Goal: Navigation & Orientation: Go to known website

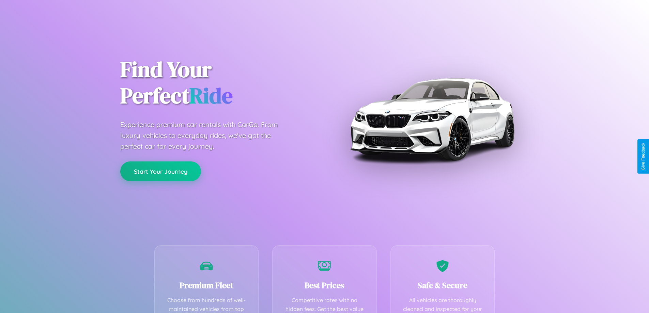
click at [160, 171] on button "Start Your Journey" at bounding box center [160, 172] width 81 height 20
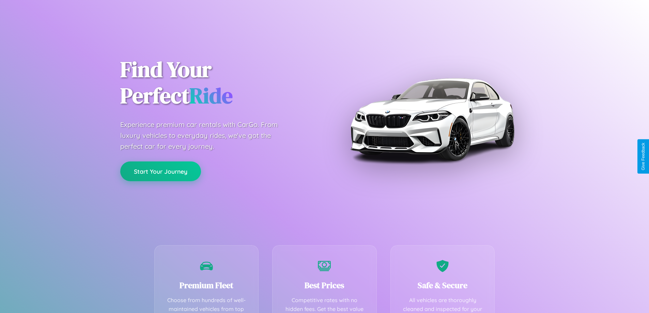
click at [160, 171] on button "Start Your Journey" at bounding box center [160, 172] width 81 height 20
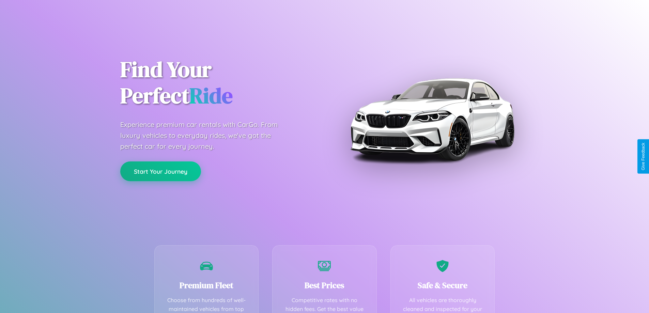
click at [160, 171] on button "Start Your Journey" at bounding box center [160, 172] width 81 height 20
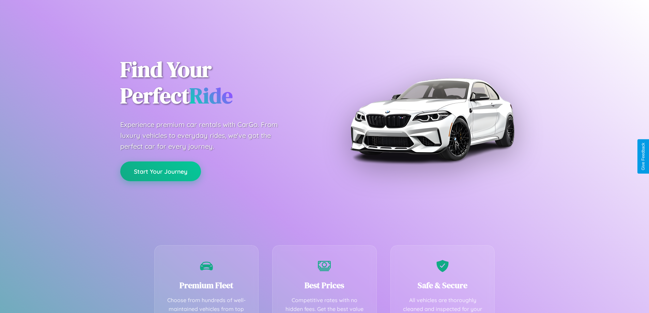
click at [160, 171] on button "Start Your Journey" at bounding box center [160, 172] width 81 height 20
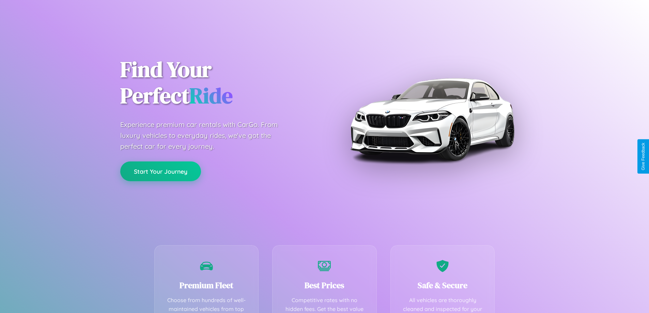
click at [160, 171] on button "Start Your Journey" at bounding box center [160, 172] width 81 height 20
